Goal: Task Accomplishment & Management: Manage account settings

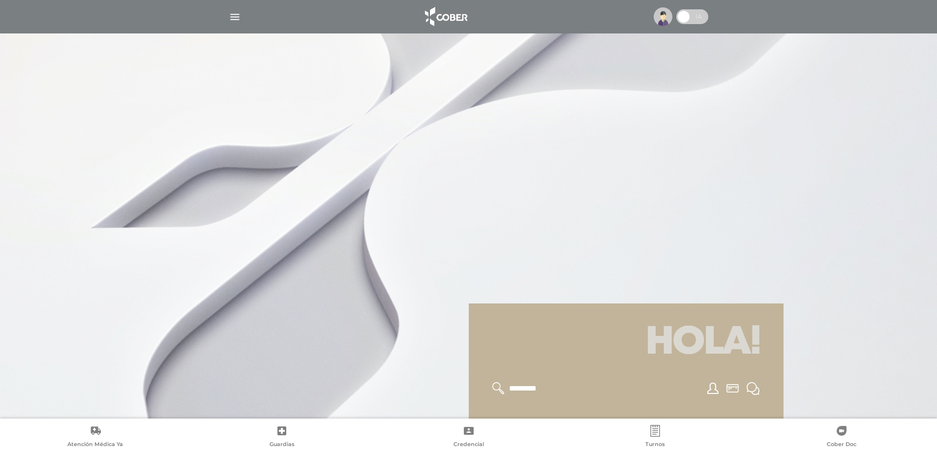
click at [437, 14] on img at bounding box center [446, 17] width 52 height 24
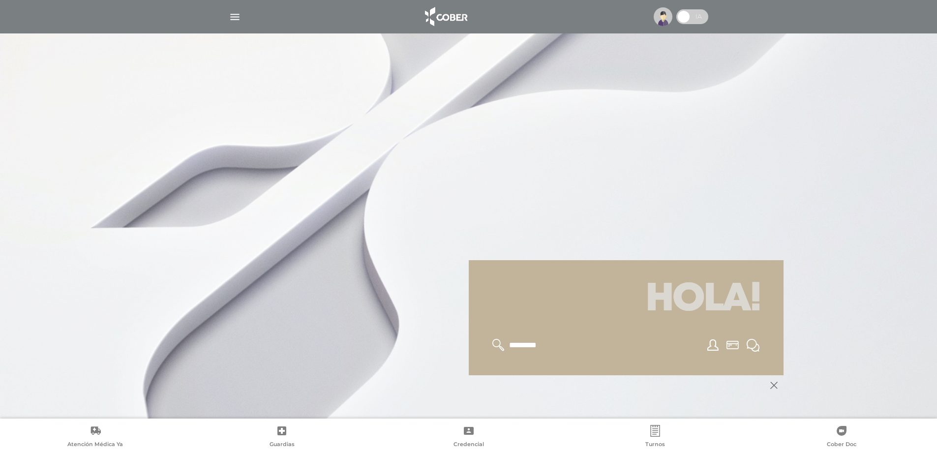
scroll to position [118, 0]
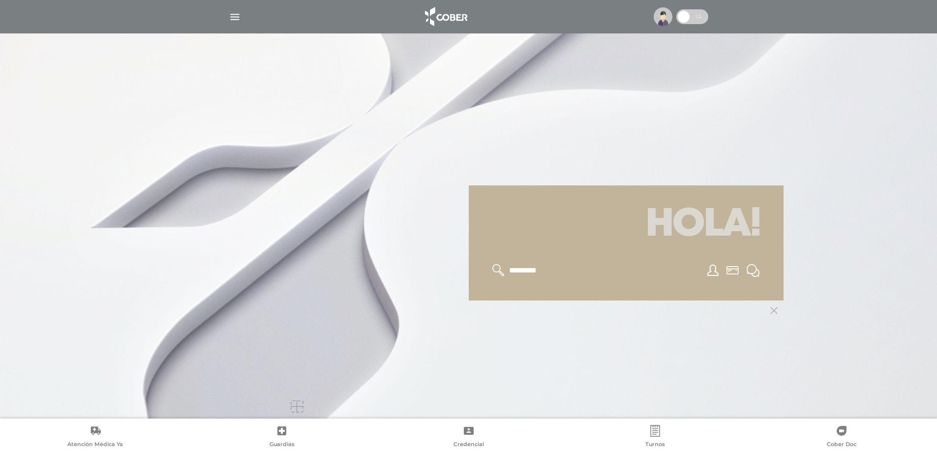
click at [774, 311] on polygon at bounding box center [773, 310] width 7 height 7
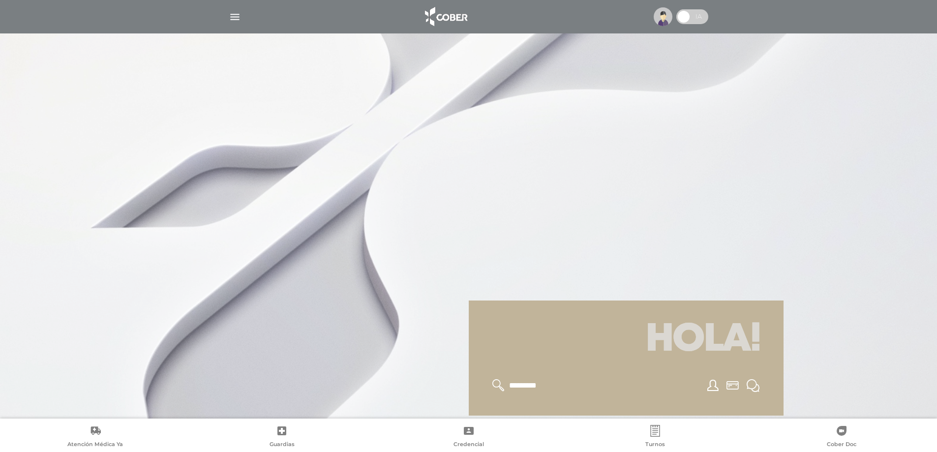
scroll to position [0, 0]
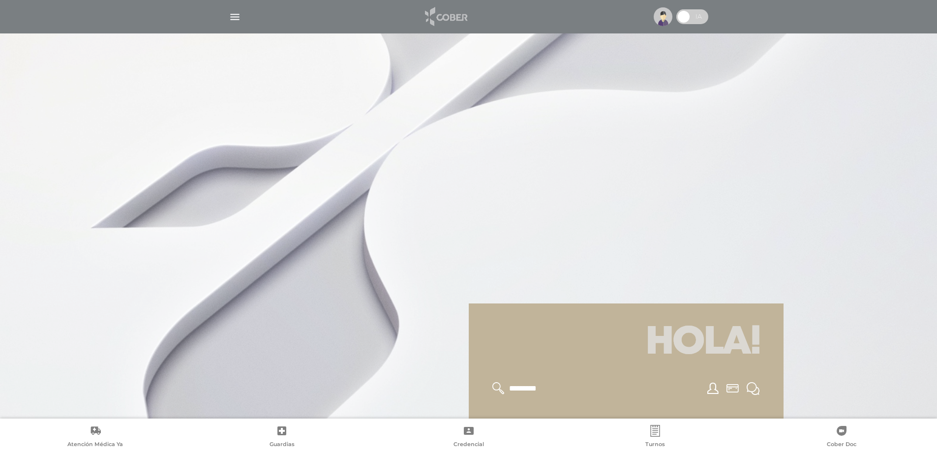
click at [442, 13] on img at bounding box center [446, 17] width 52 height 24
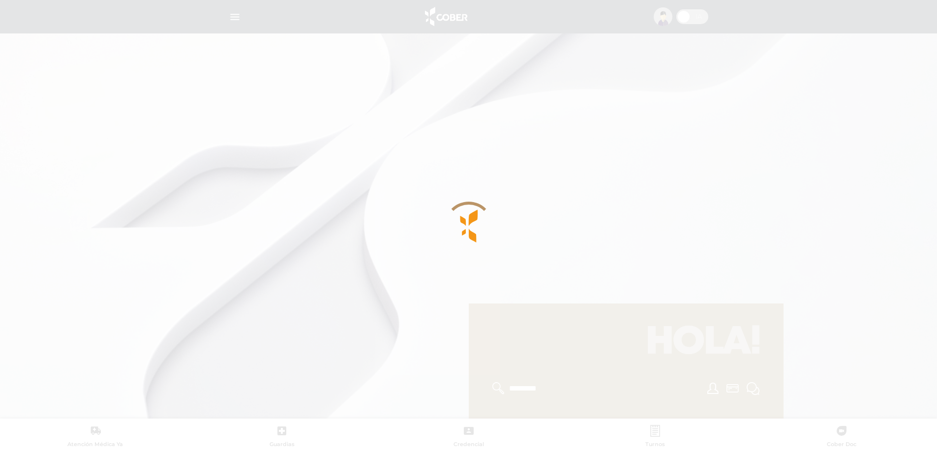
click at [441, 13] on div at bounding box center [468, 226] width 937 height 452
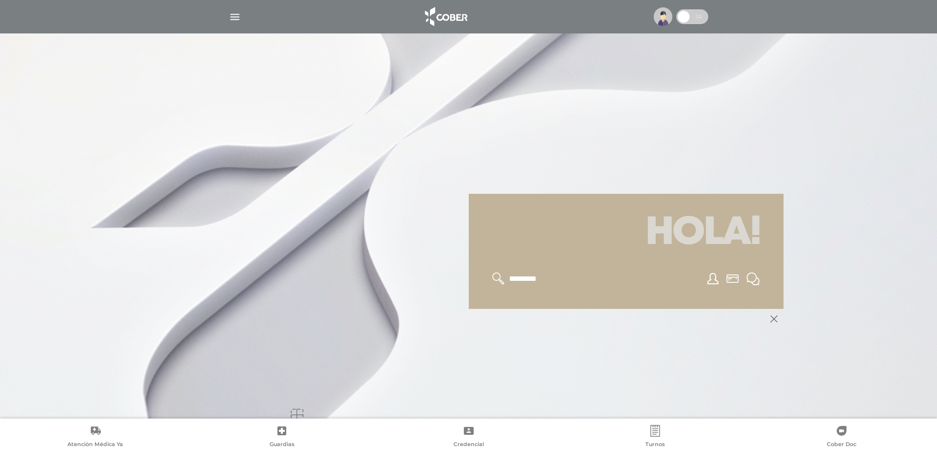
scroll to position [118, 0]
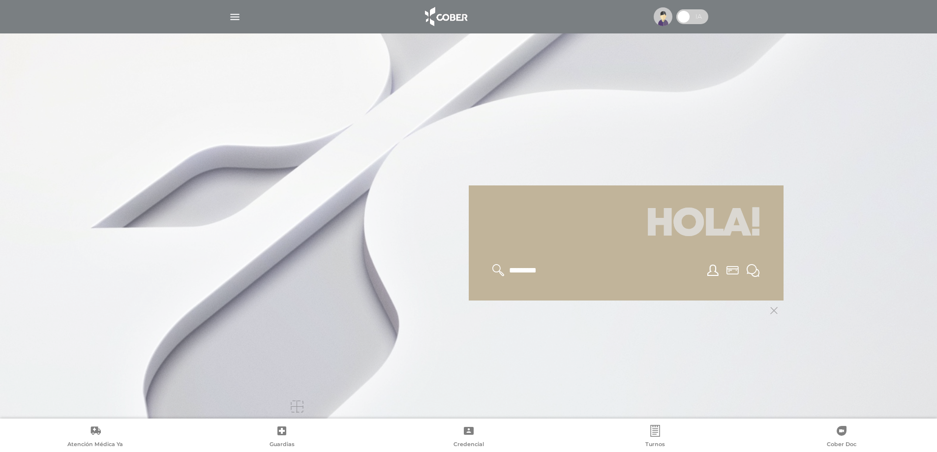
click at [774, 309] on icon at bounding box center [773, 310] width 7 height 7
